Goal: Navigation & Orientation: Find specific page/section

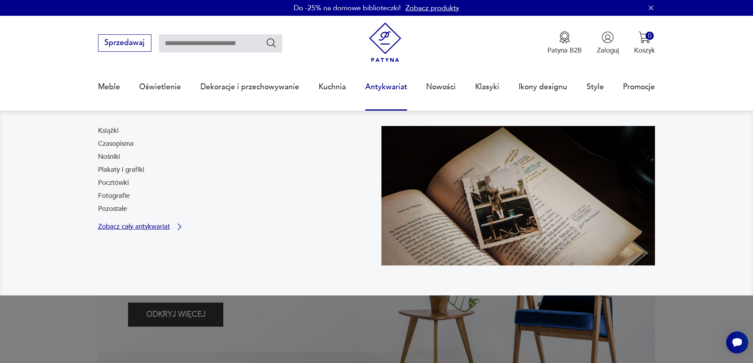
click at [147, 226] on p "Zobacz cały antykwariat" at bounding box center [134, 227] width 72 height 6
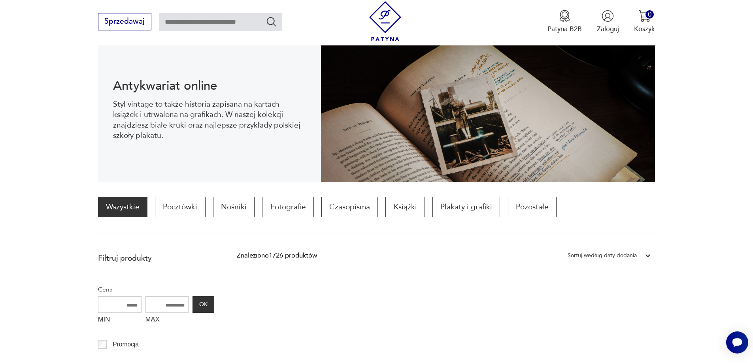
scroll to position [144, 0]
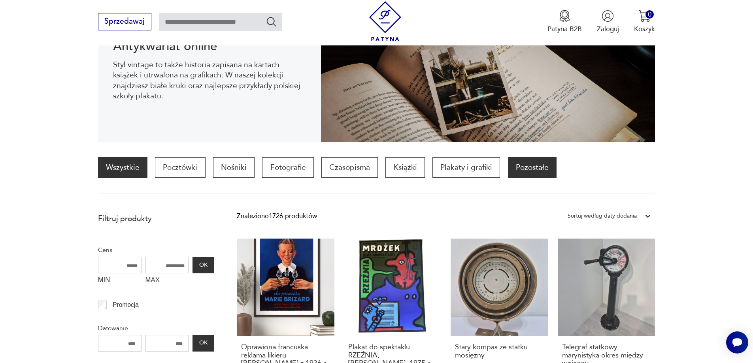
click at [527, 172] on p "Pozostałe" at bounding box center [532, 167] width 49 height 21
click at [525, 166] on p "Pozostałe" at bounding box center [532, 167] width 49 height 21
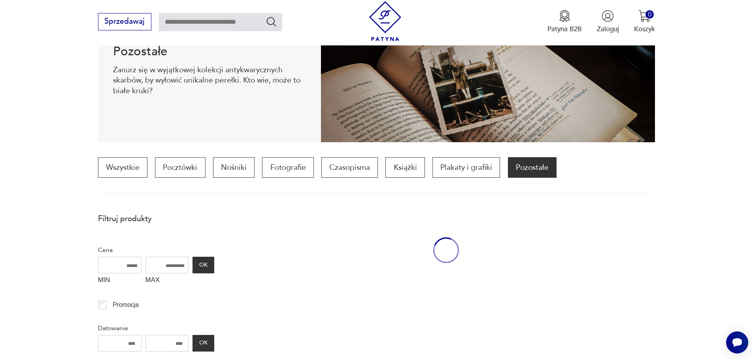
scroll to position [235, 0]
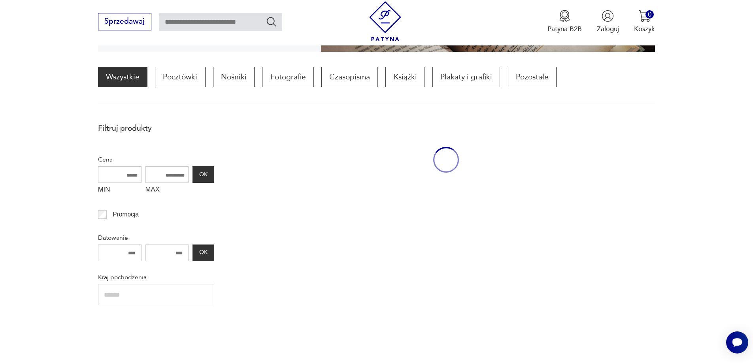
scroll to position [77, 0]
